Goal: Information Seeking & Learning: Learn about a topic

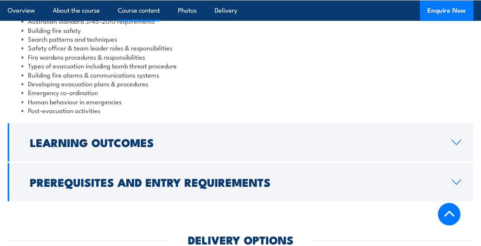
scroll to position [762, 0]
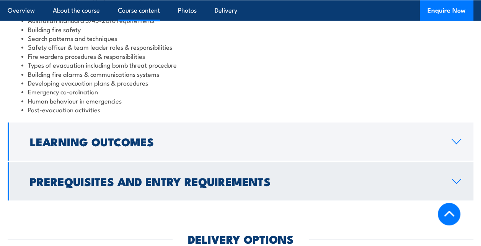
click at [281, 169] on link "Prerequisites and Entry Requirements" at bounding box center [241, 182] width 466 height 38
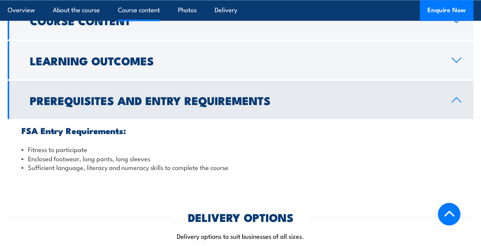
scroll to position [664, 0]
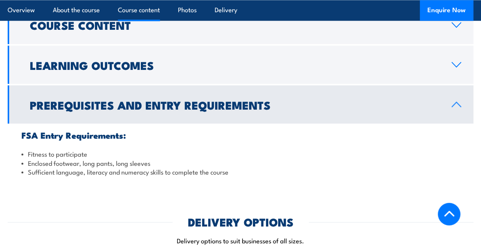
click at [298, 100] on h2 "Prerequisites and Entry Requirements" at bounding box center [234, 105] width 409 height 10
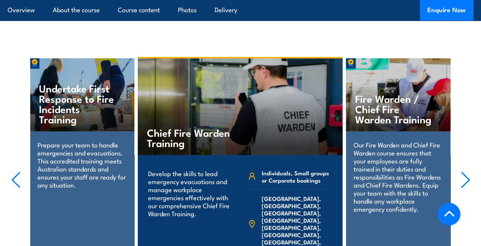
scroll to position [1069, 0]
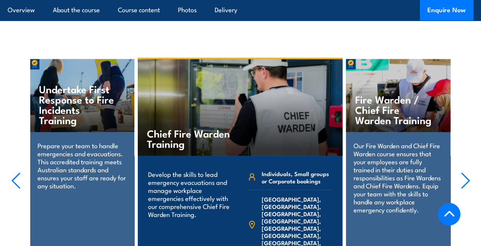
click at [77, 85] on h4 "Undertake First Response to Fire Incidents Training" at bounding box center [79, 104] width 80 height 41
click at [92, 142] on p "Prepare your team to handle emergencies and evacuations. This accredited traini…" at bounding box center [82, 166] width 89 height 48
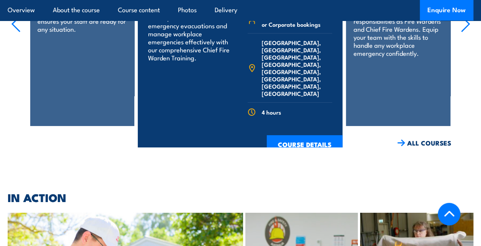
scroll to position [1137, 0]
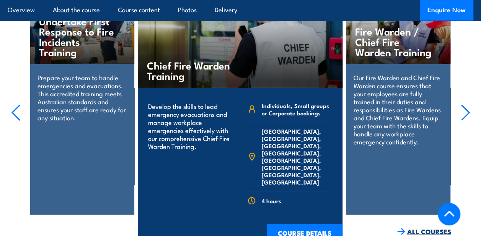
click at [409, 228] on link "ALL COURSES" at bounding box center [424, 232] width 54 height 9
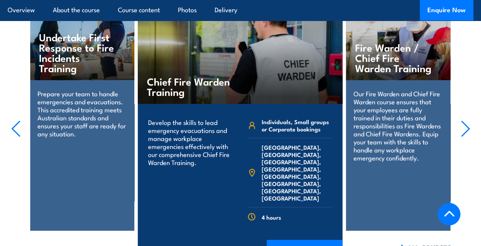
scroll to position [1299, 0]
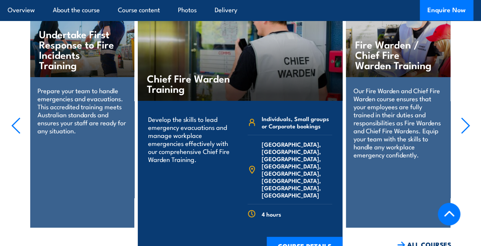
click at [391, 92] on p "Our Fire Warden and Chief Fire Warden course ensures that your employees are fu…" at bounding box center [398, 122] width 89 height 72
click at [378, 86] on p "Our Fire Warden and Chief Fire Warden course ensures that your employees are fu…" at bounding box center [398, 122] width 89 height 72
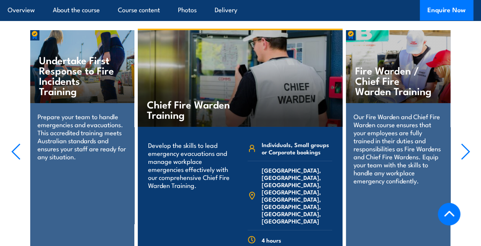
click at [374, 65] on h4 "Fire Warden / Chief Fire Warden Training" at bounding box center [395, 80] width 80 height 31
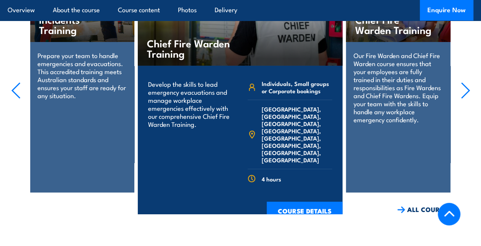
scroll to position [1350, 0]
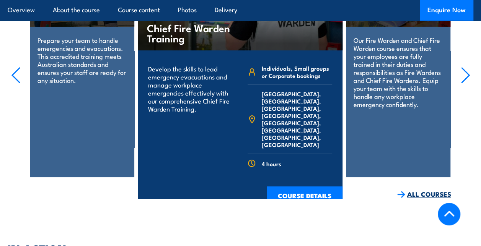
click at [417, 190] on link "ALL COURSES" at bounding box center [424, 194] width 54 height 9
